Goal: Navigation & Orientation: Understand site structure

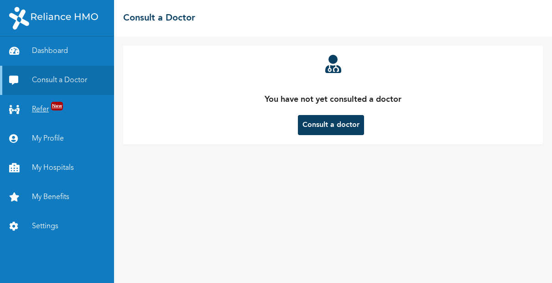
click at [37, 107] on link "Refer New" at bounding box center [57, 109] width 114 height 29
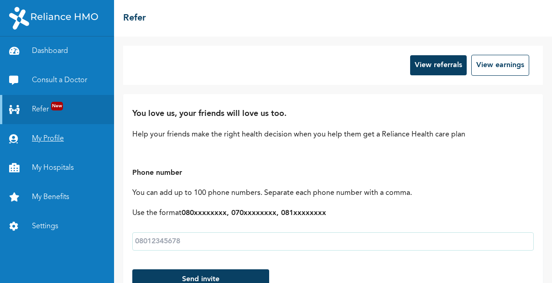
click at [51, 136] on link "My Profile" at bounding box center [57, 138] width 114 height 29
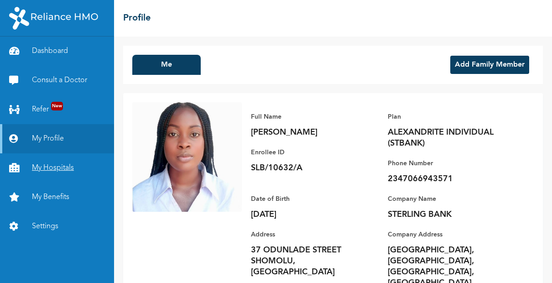
click at [41, 171] on link "My Hospitals" at bounding box center [57, 167] width 114 height 29
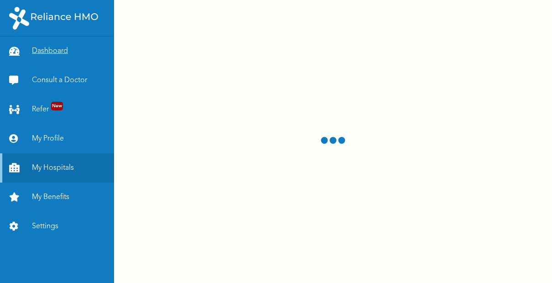
click at [51, 55] on link "Dashboard" at bounding box center [57, 51] width 114 height 29
